Goal: Complete application form: Complete application form

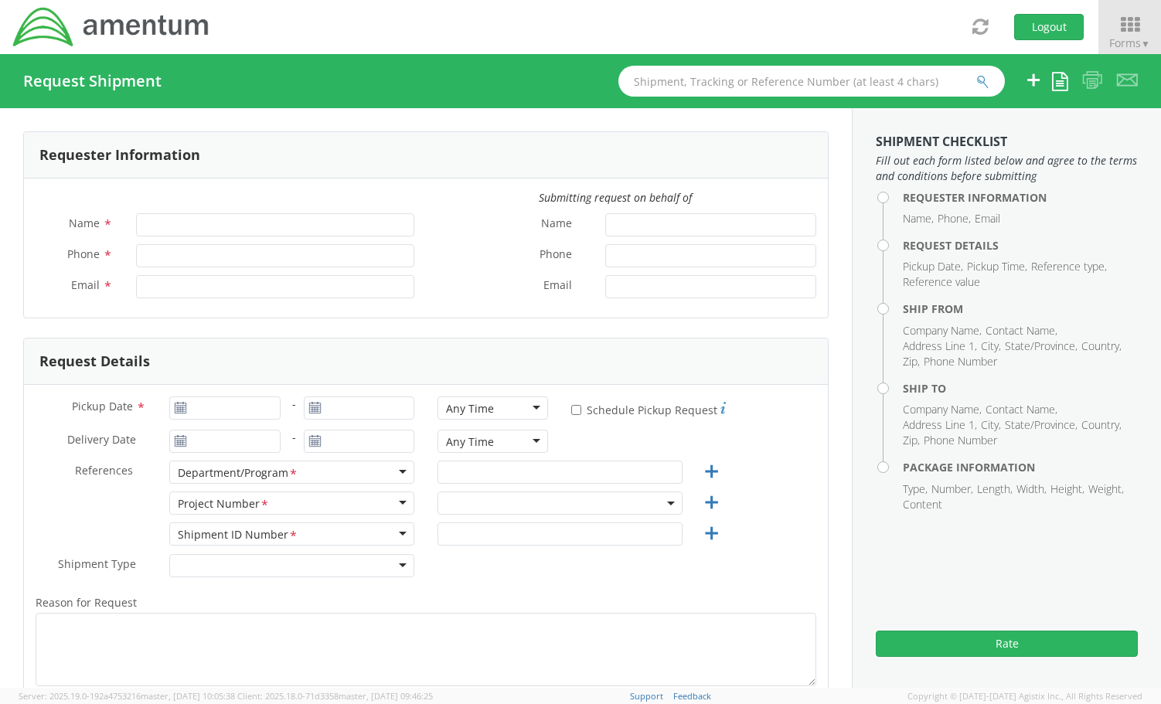
type input "[PERSON_NAME]"
type input "[PHONE_NUMBER]"
type input "[PERSON_NAME][EMAIL_ADDRESS][PERSON_NAME][DOMAIN_NAME]"
select select "OVBD.600501.00000"
